Goal: Find specific page/section

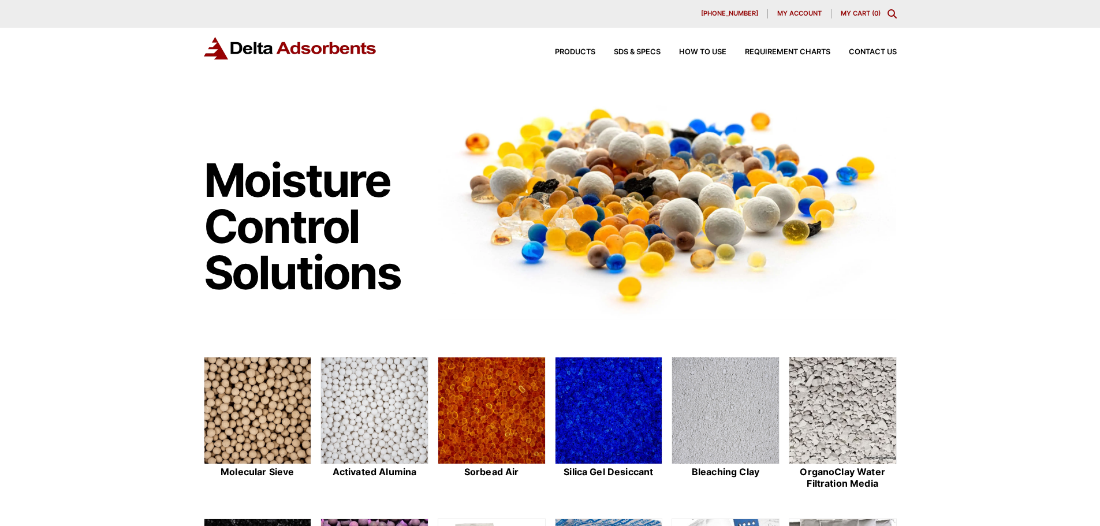
click at [896, 13] on icon "Toggle Modal Content" at bounding box center [891, 13] width 9 height 9
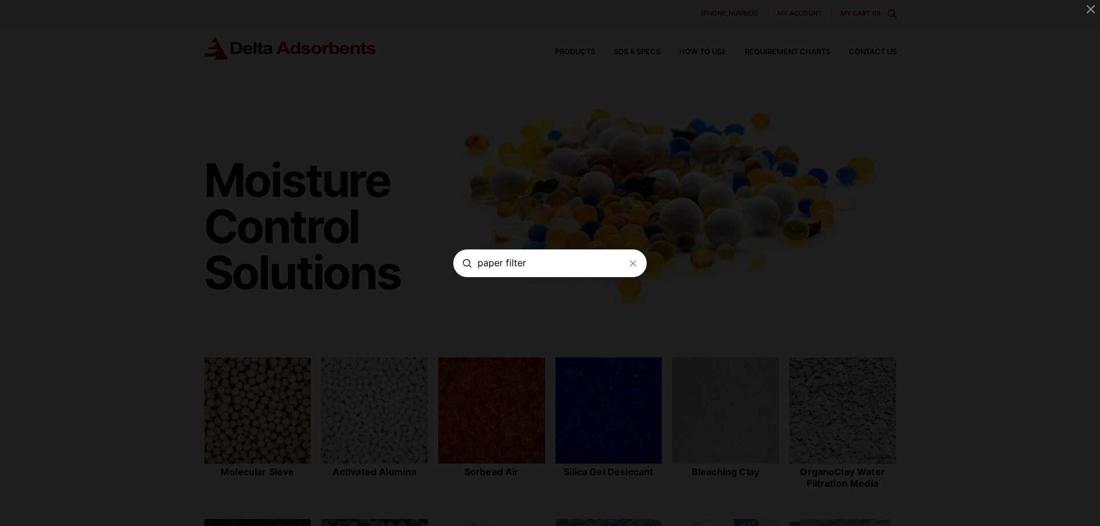
type input "paper filter"
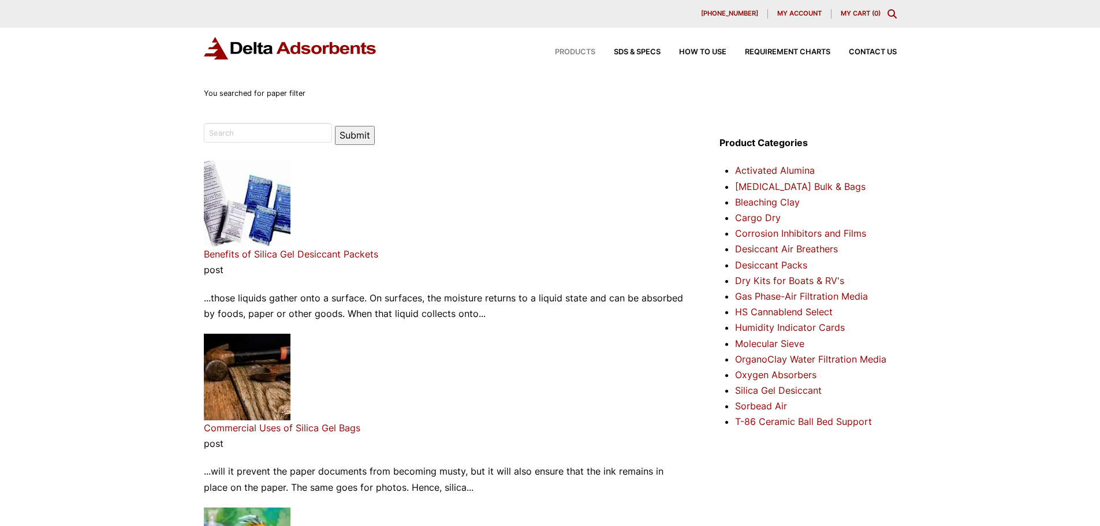
click at [582, 50] on span "Products" at bounding box center [575, 52] width 40 height 8
